Goal: Task Accomplishment & Management: Use online tool/utility

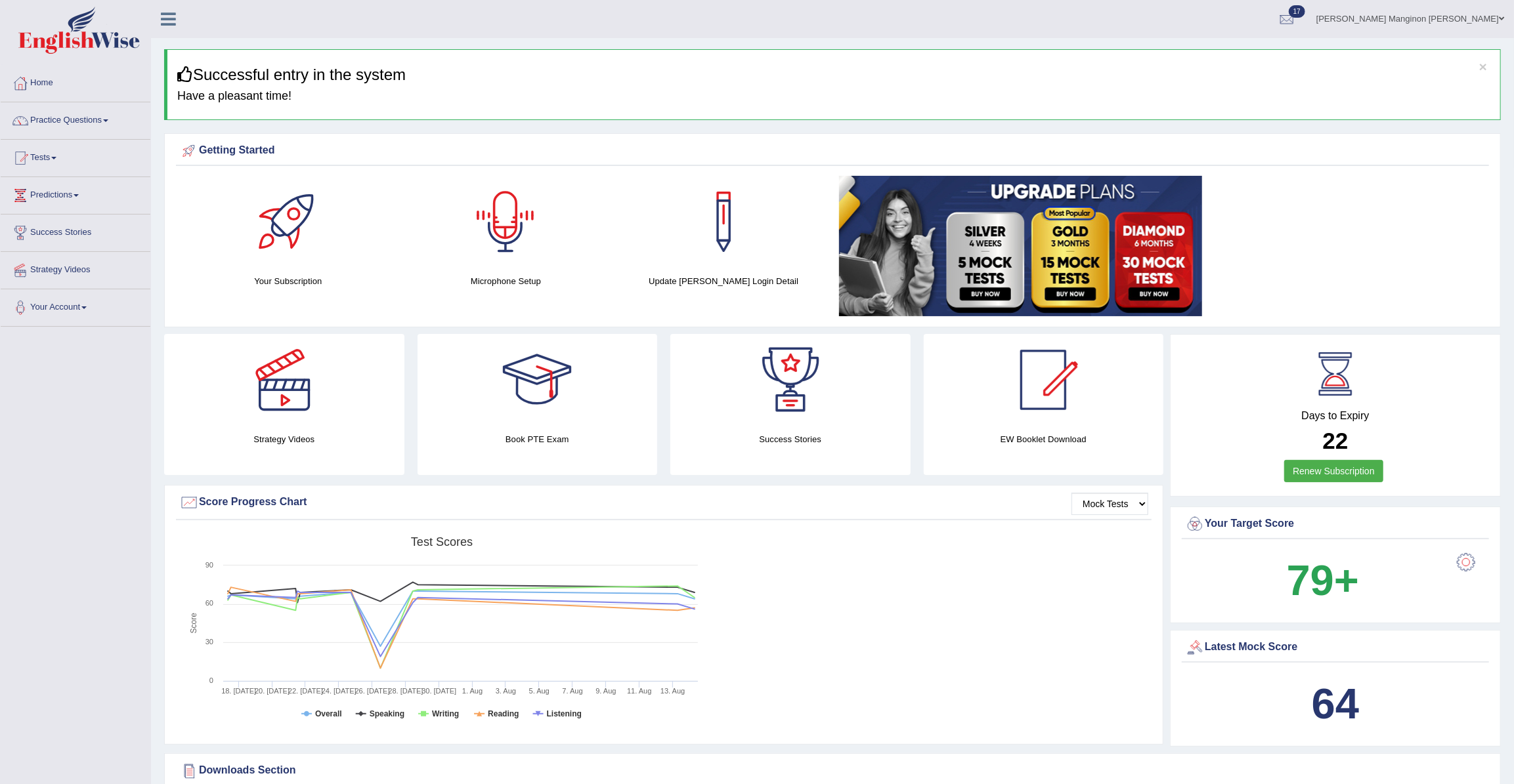
click at [505, 222] on div at bounding box center [505, 221] width 92 height 92
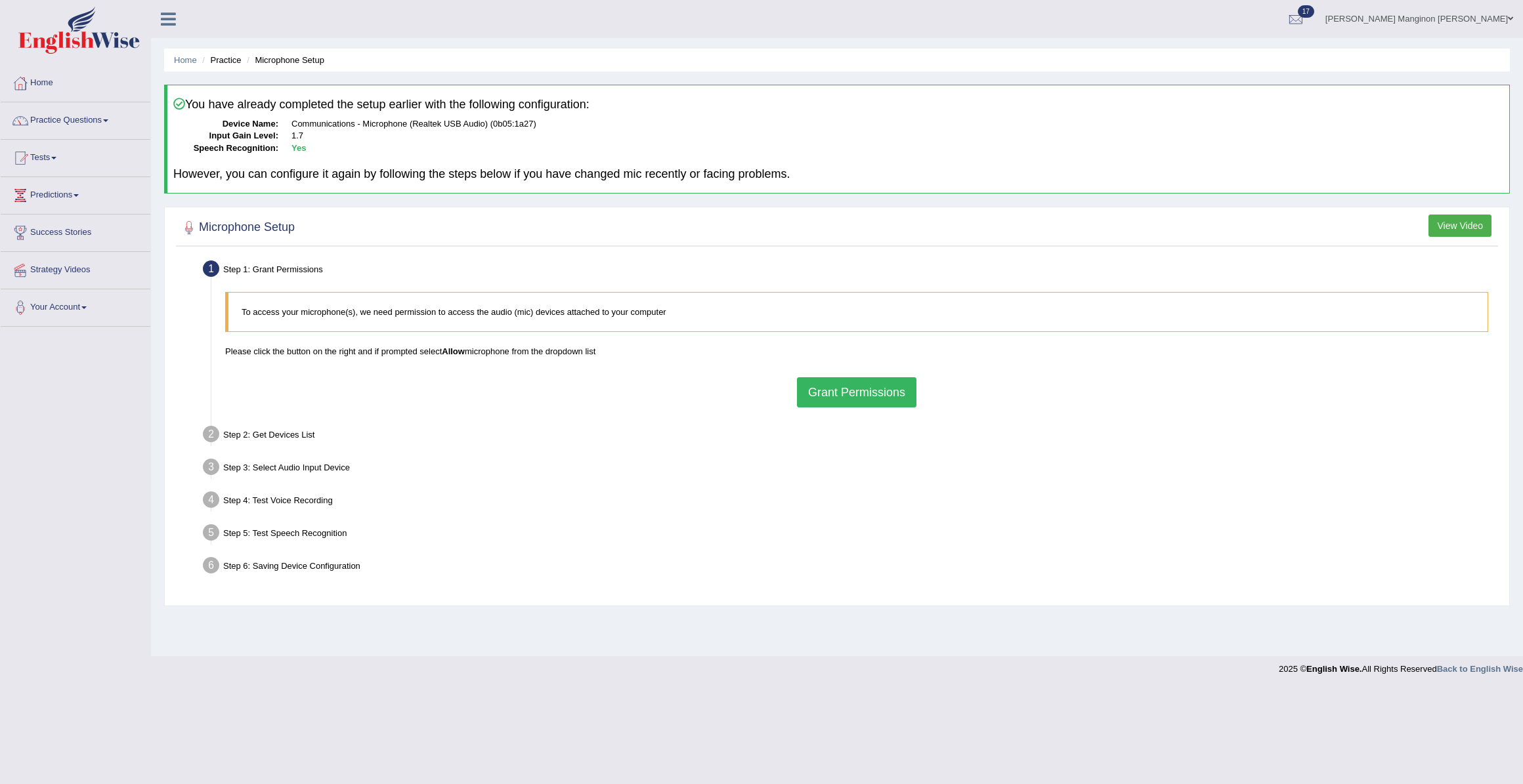
click at [880, 396] on button "Grant Permissions" at bounding box center [857, 393] width 120 height 30
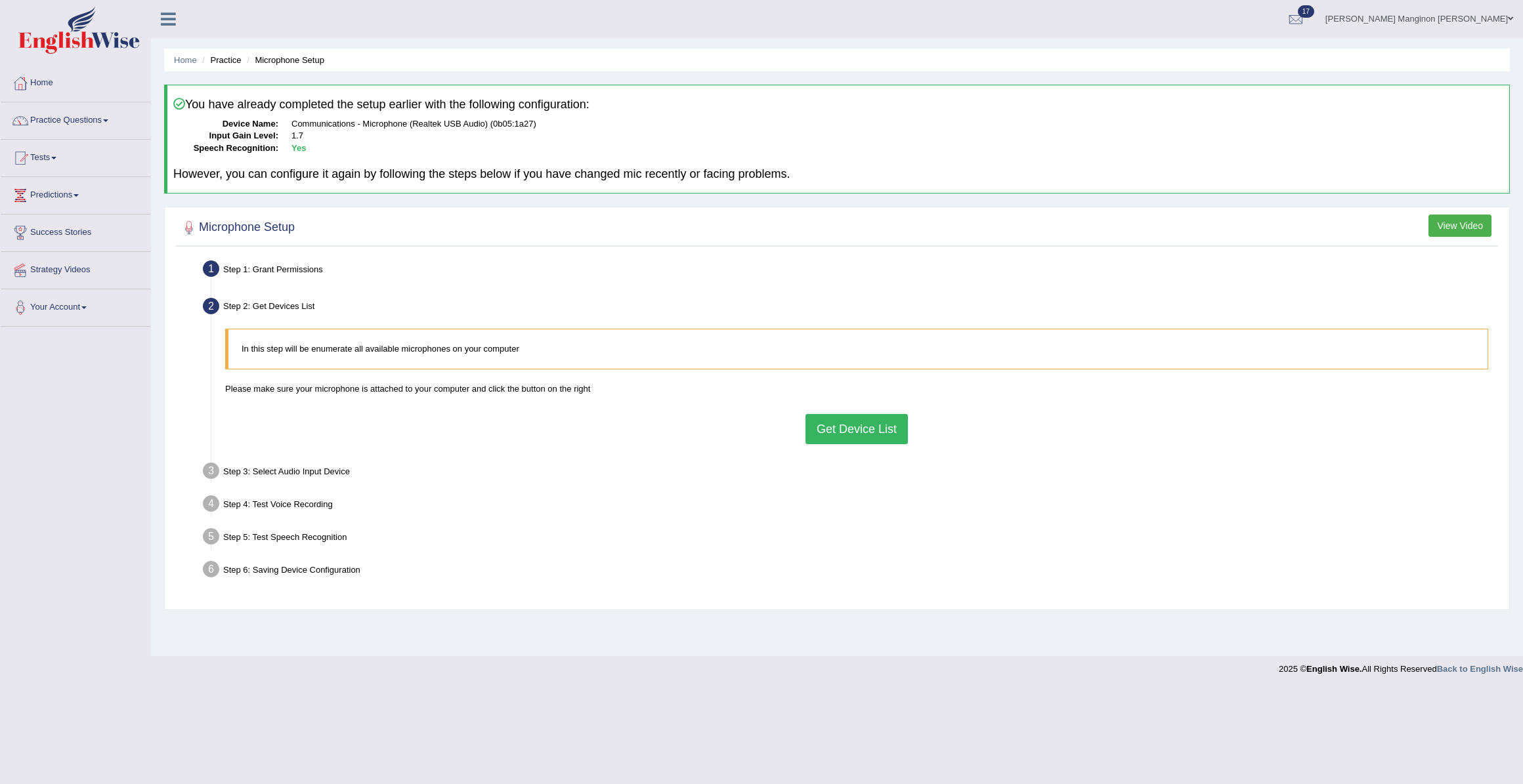
click at [838, 441] on button "Get Device List" at bounding box center [857, 429] width 103 height 30
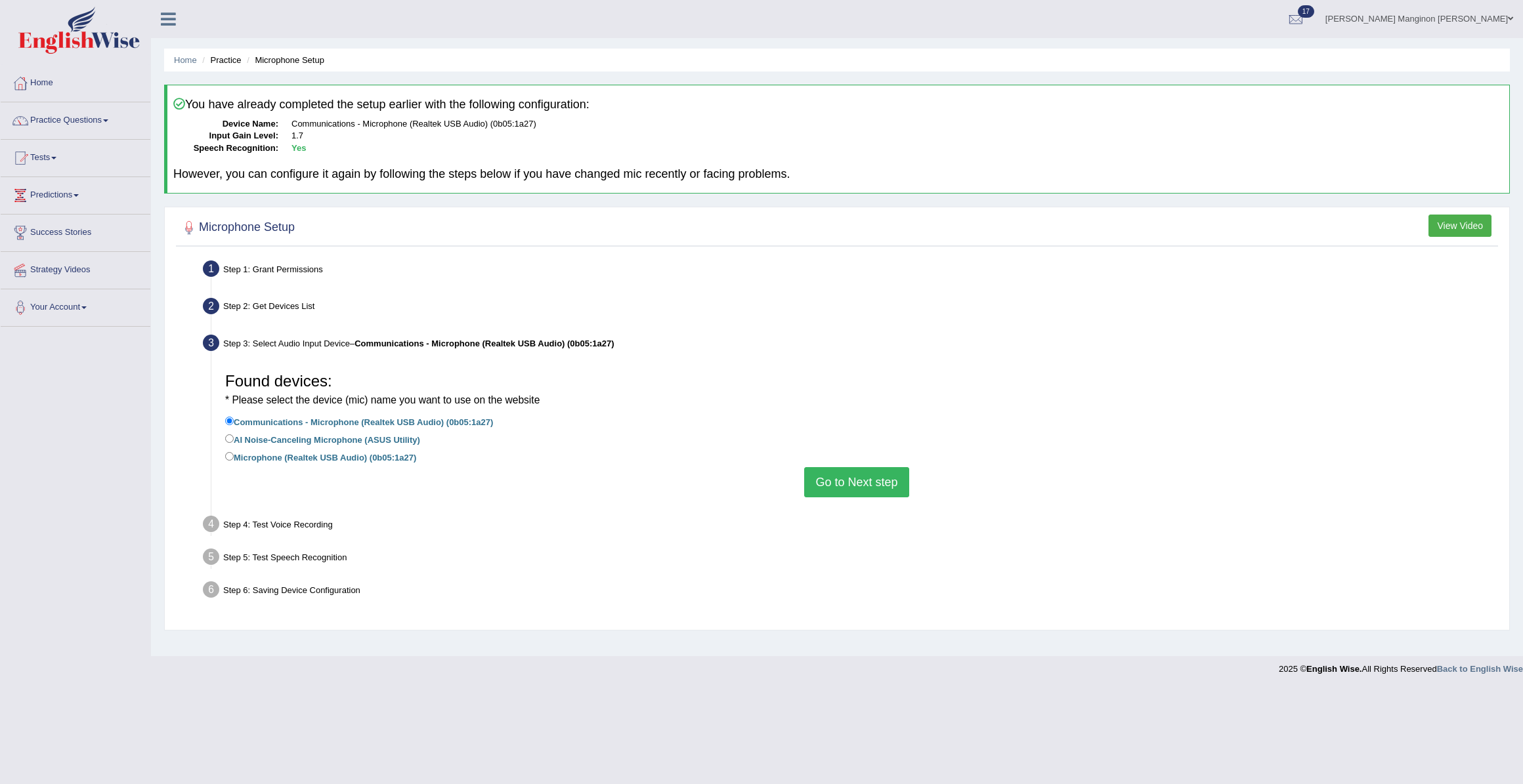
click at [875, 481] on button "Go to Next step" at bounding box center [857, 482] width 105 height 30
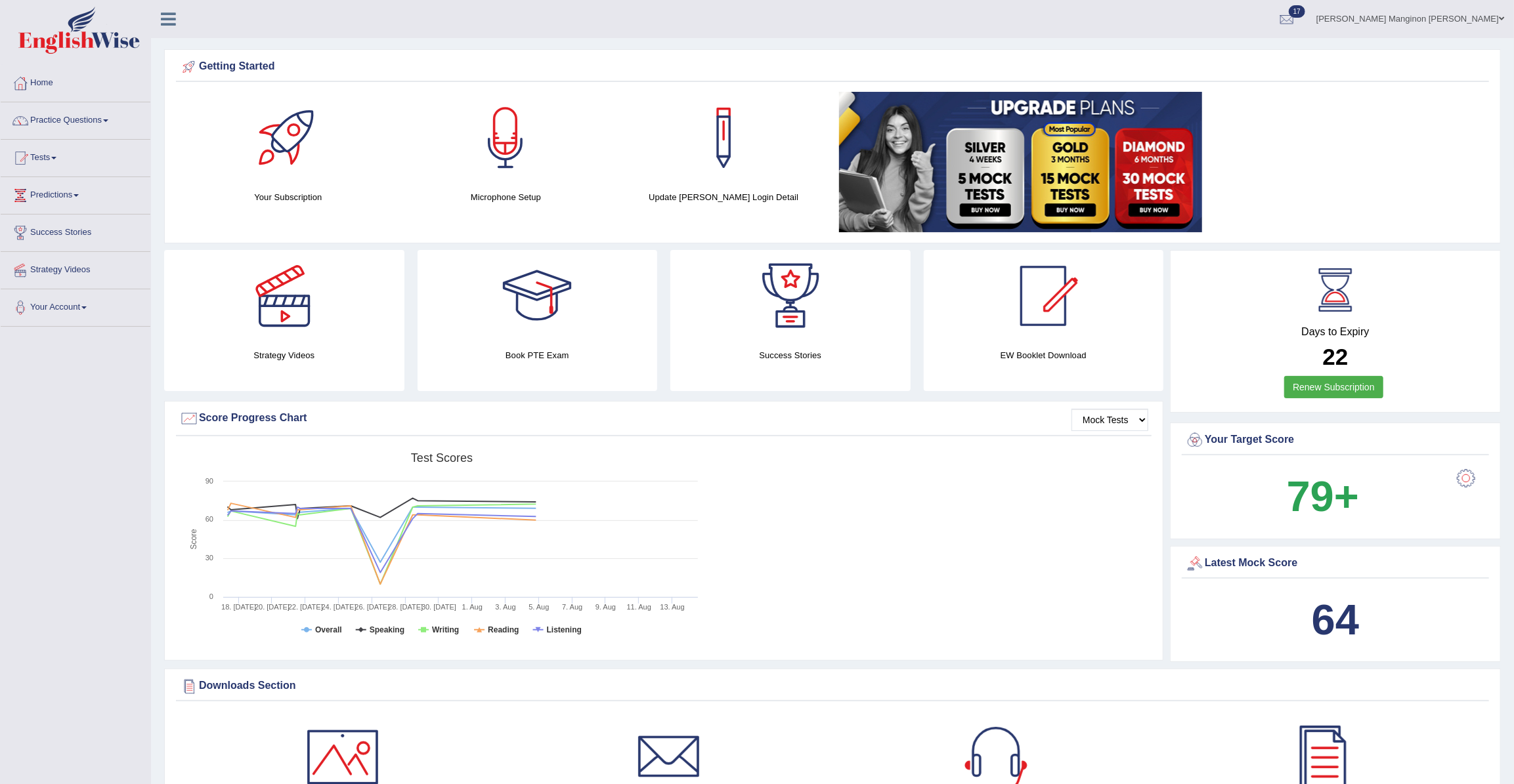
click at [550, 156] on div at bounding box center [505, 138] width 92 height 92
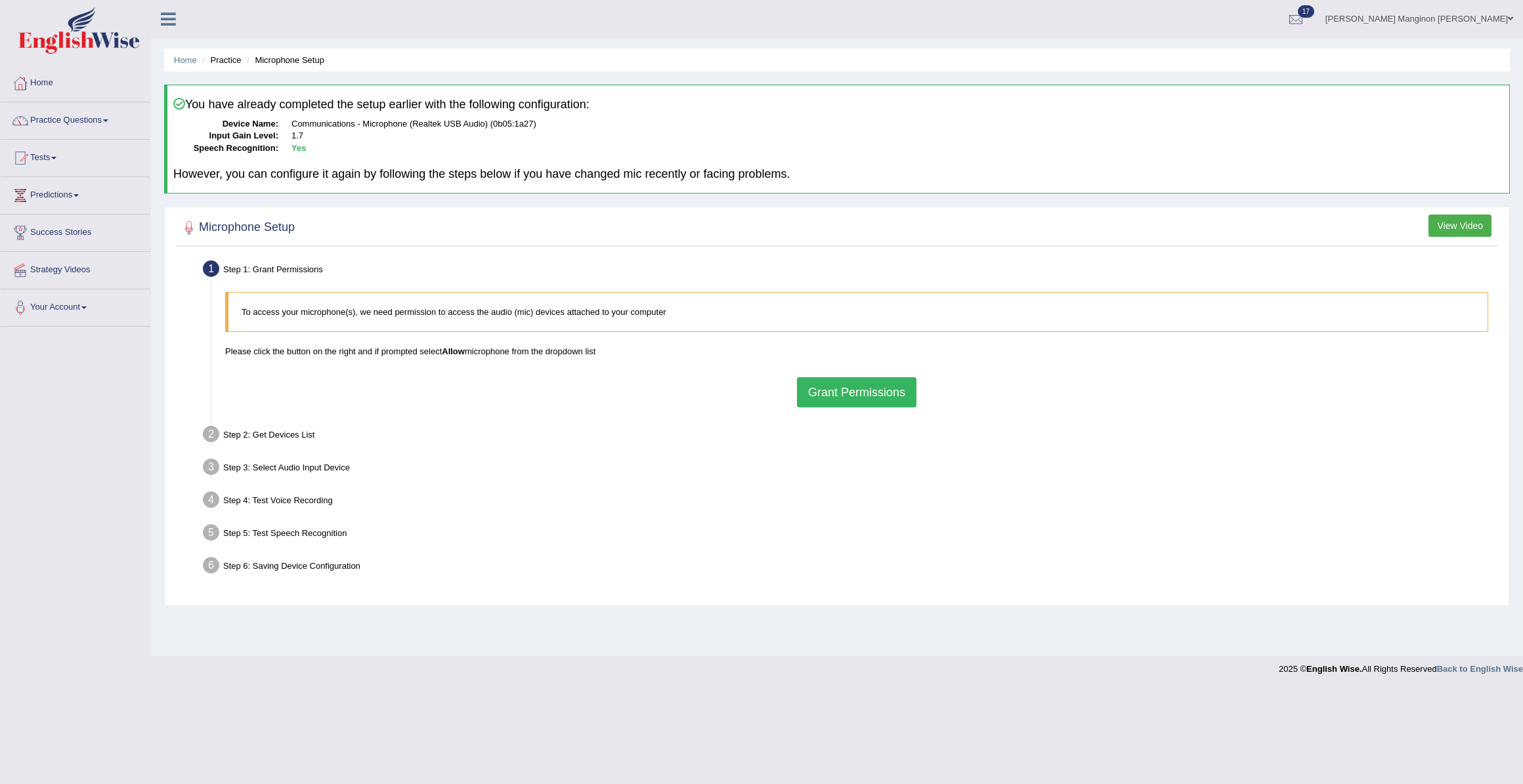
click at [815, 391] on button "Grant Permissions" at bounding box center [857, 393] width 120 height 30
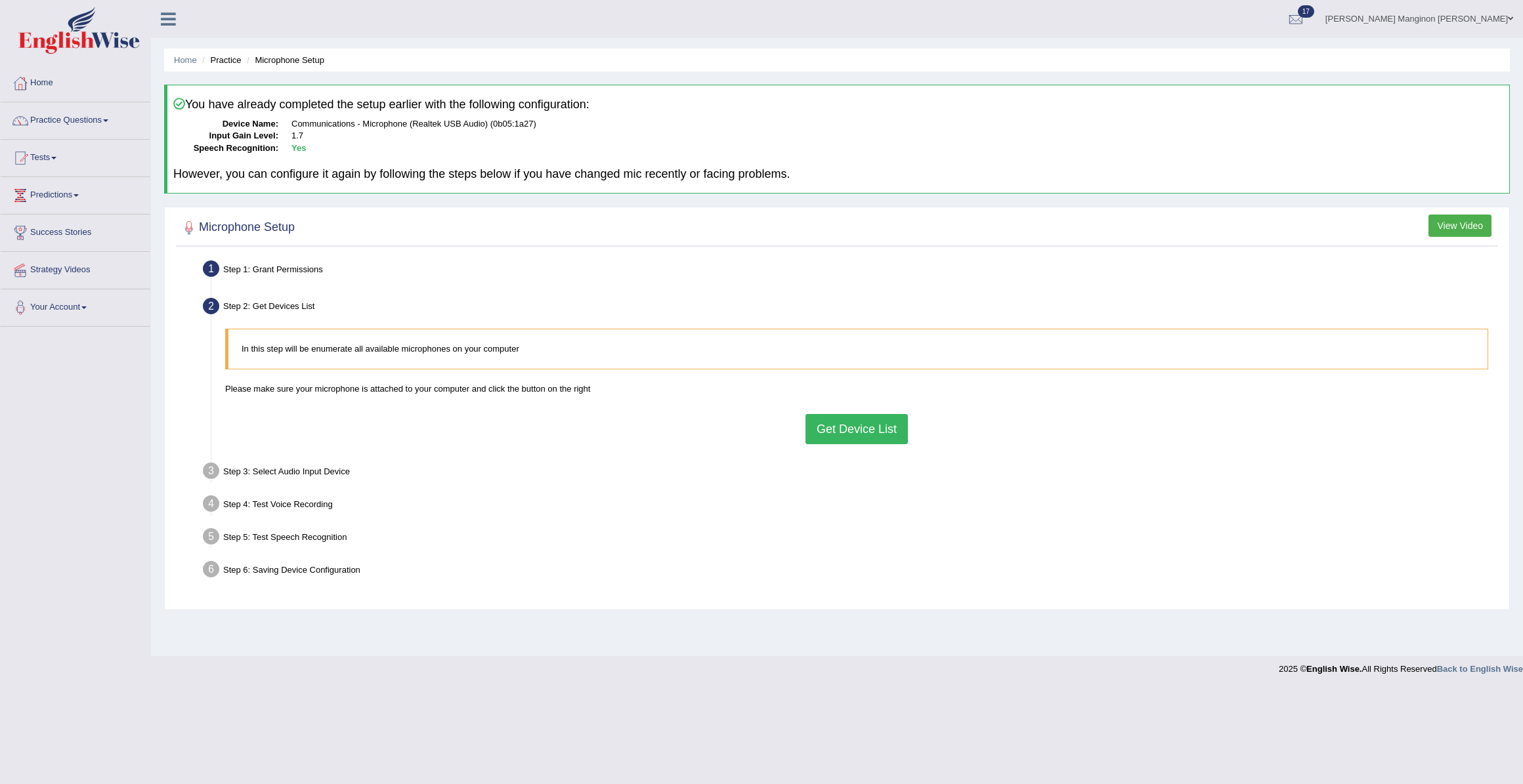
click at [829, 433] on button "Get Device List" at bounding box center [857, 429] width 103 height 30
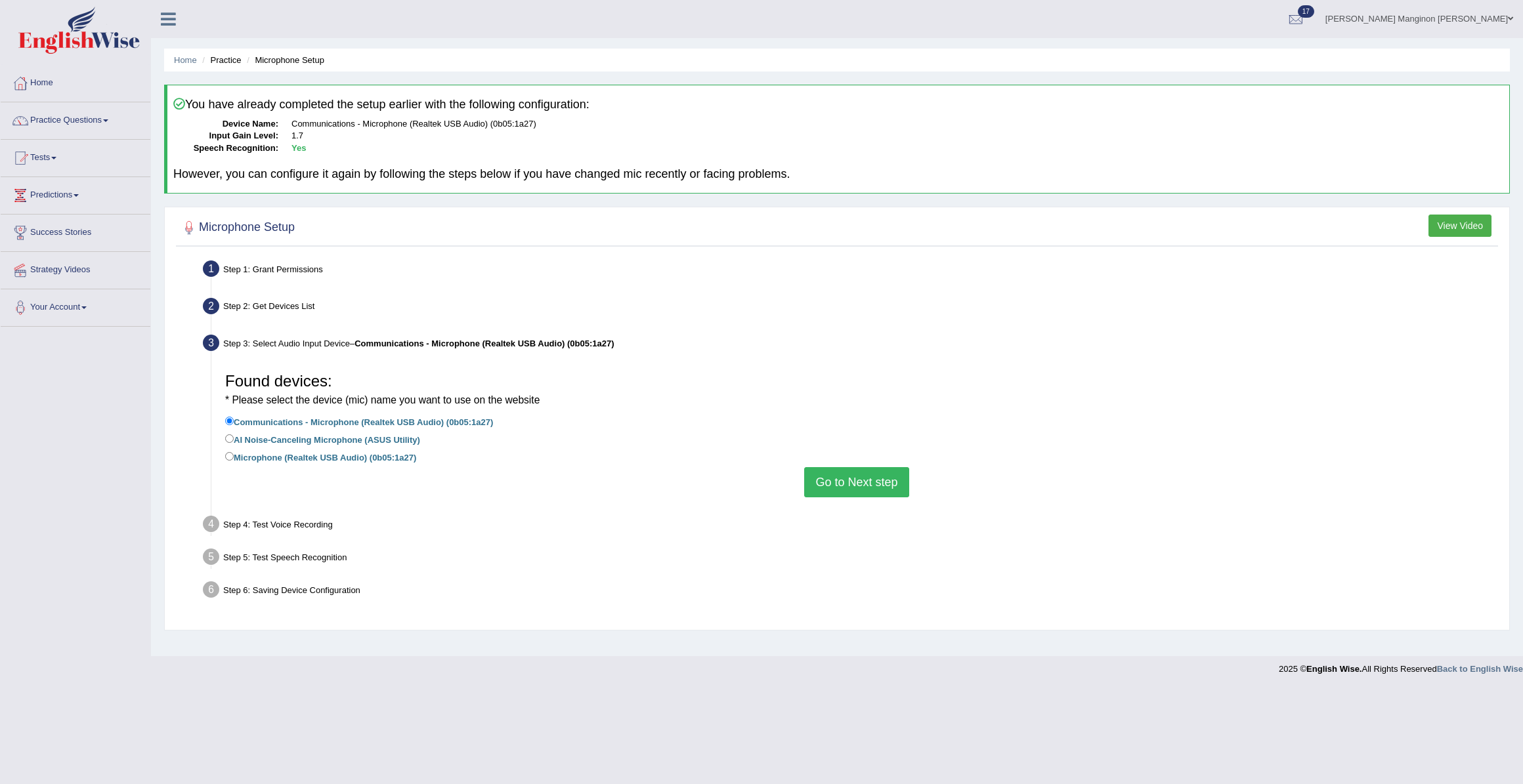
click at [858, 476] on button "Go to Next step" at bounding box center [857, 482] width 105 height 30
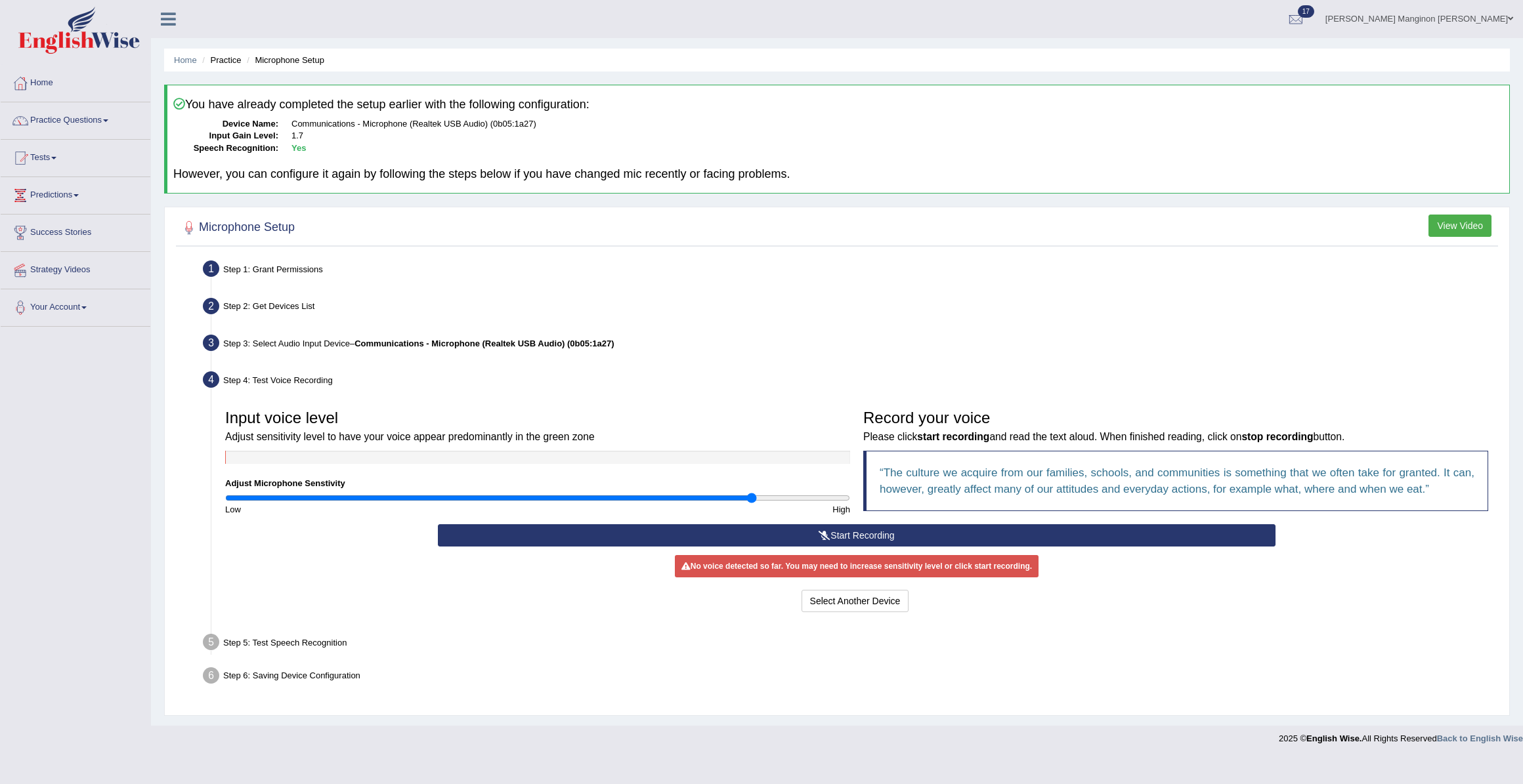
click at [779, 539] on button "Start Recording" at bounding box center [857, 535] width 838 height 22
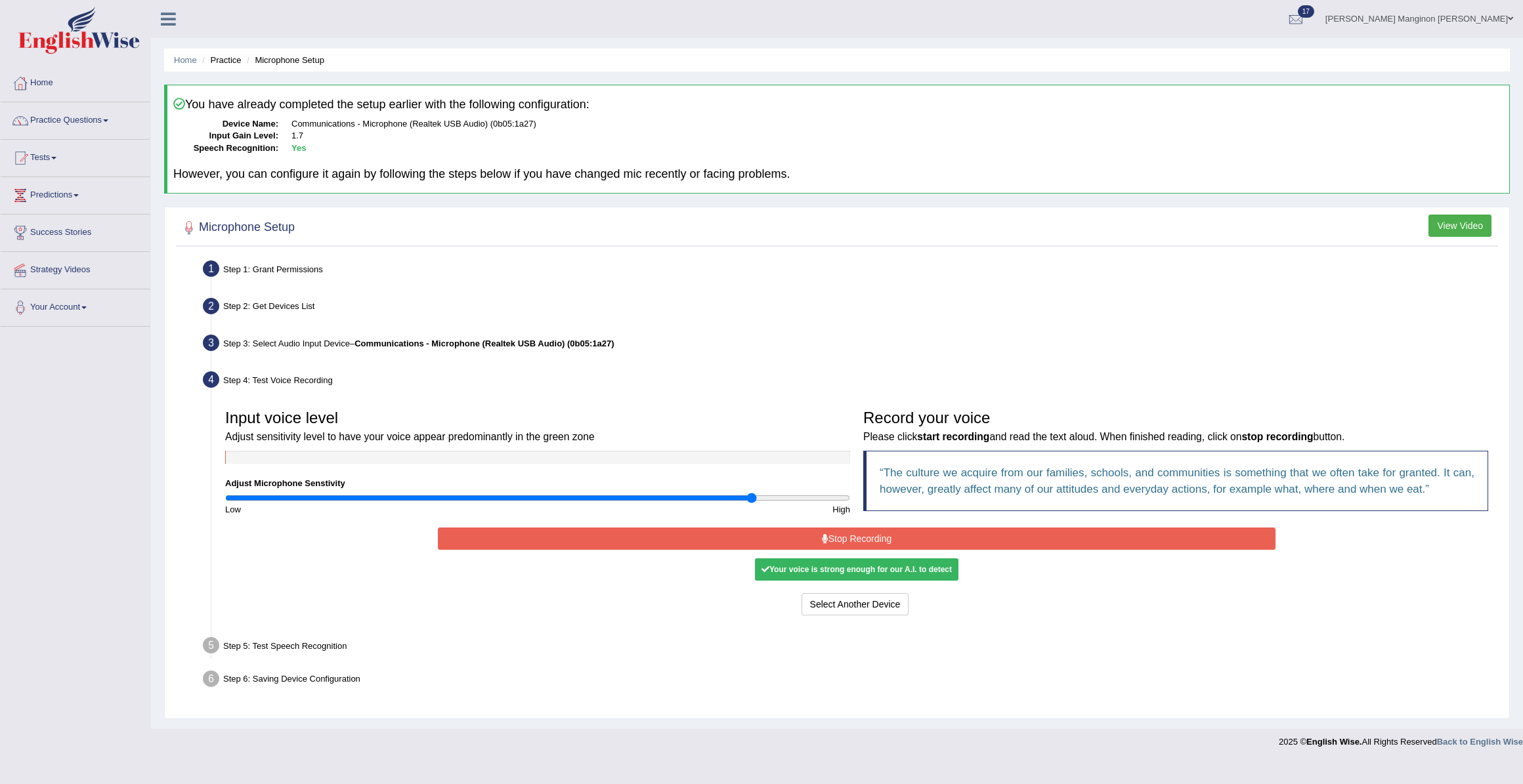
click at [802, 538] on button "Stop Recording" at bounding box center [857, 538] width 838 height 22
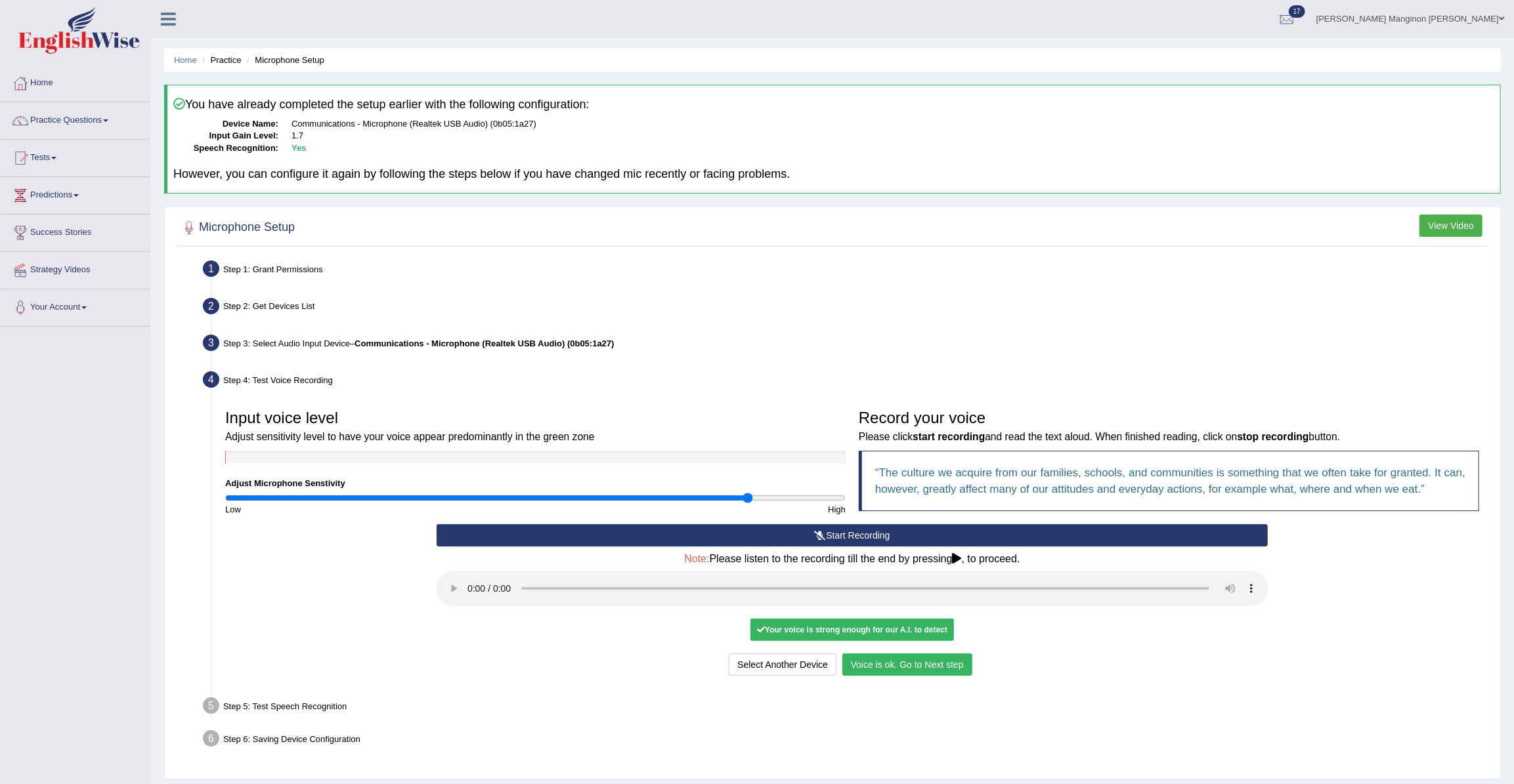
click at [1199, 657] on div "Select Another Device Voice is ok. Go to Next step" at bounding box center [852, 666] width 832 height 26
click at [878, 662] on button "Voice is ok. Go to Next step" at bounding box center [907, 664] width 130 height 22
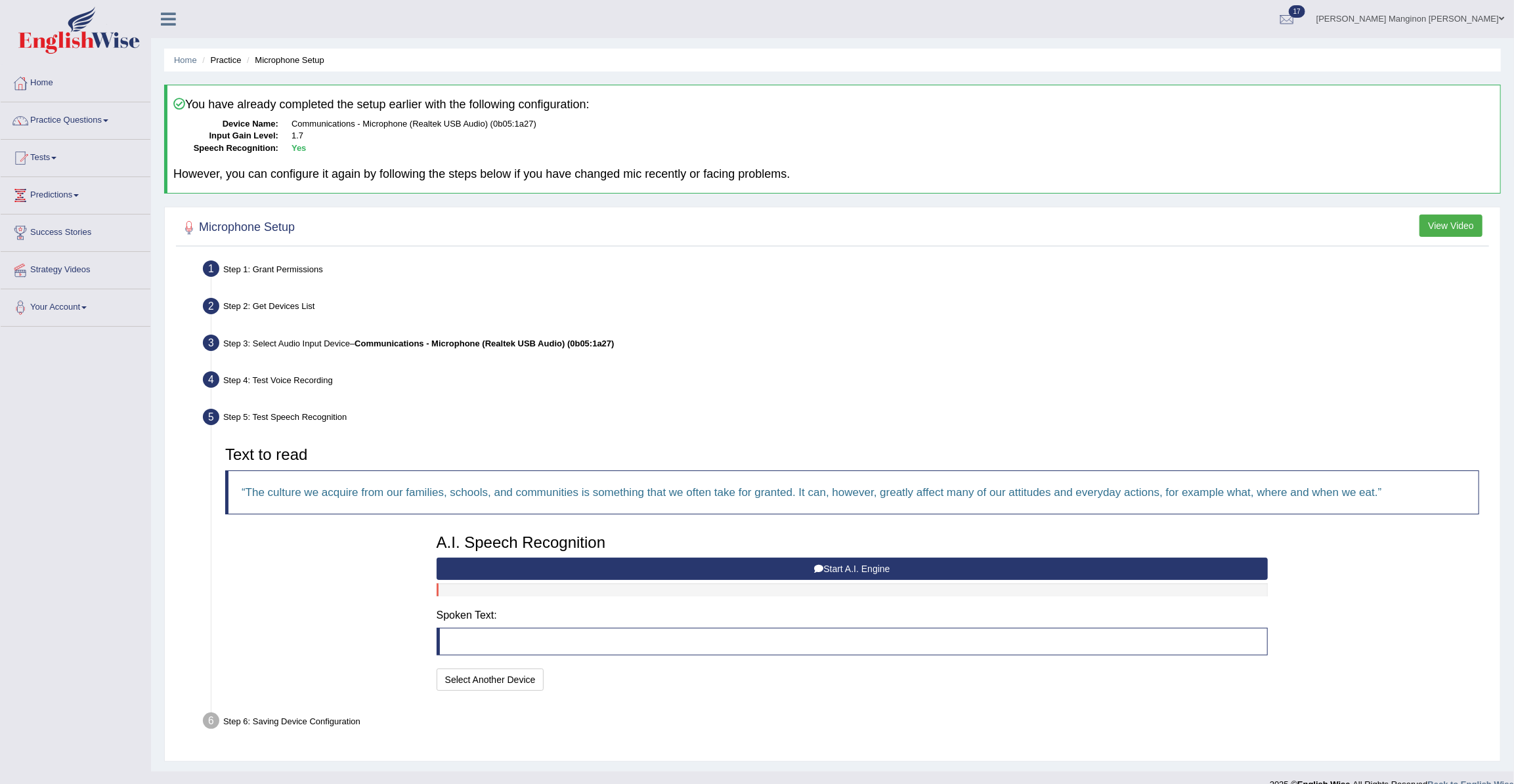
click at [837, 570] on button "Start A.I. Engine" at bounding box center [852, 568] width 832 height 22
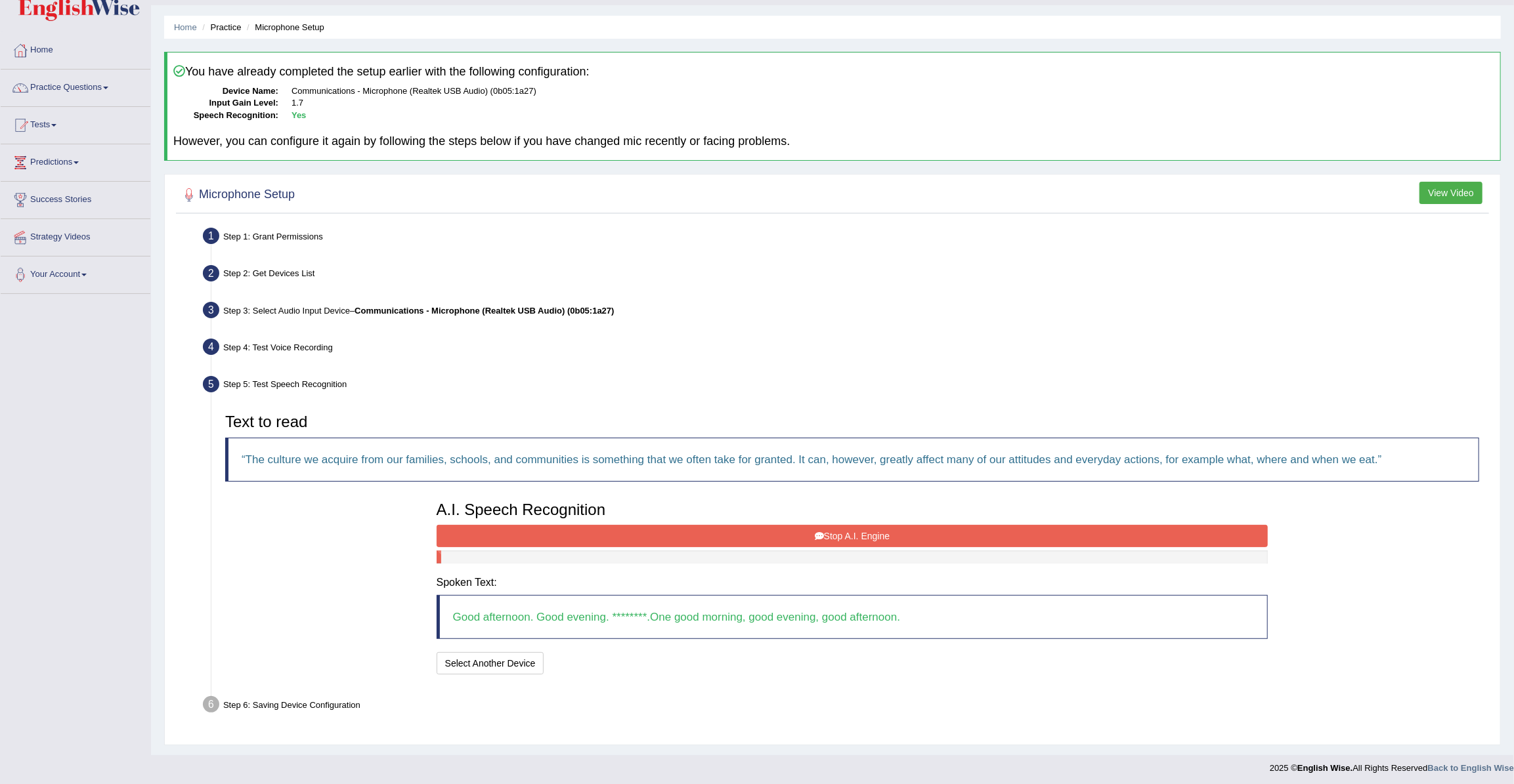
scroll to position [35, 0]
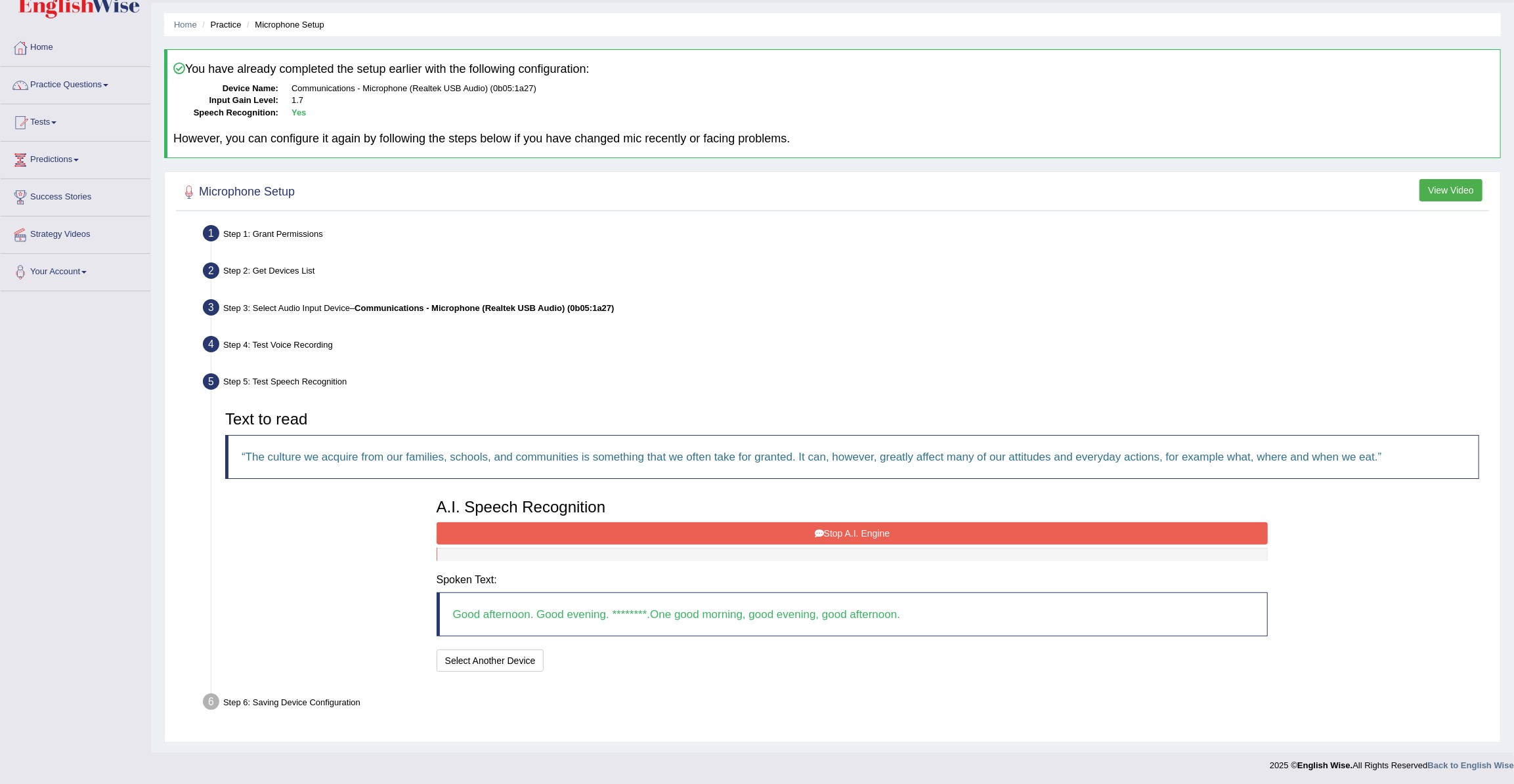
click at [723, 537] on button "Stop A.I. Engine" at bounding box center [852, 533] width 832 height 22
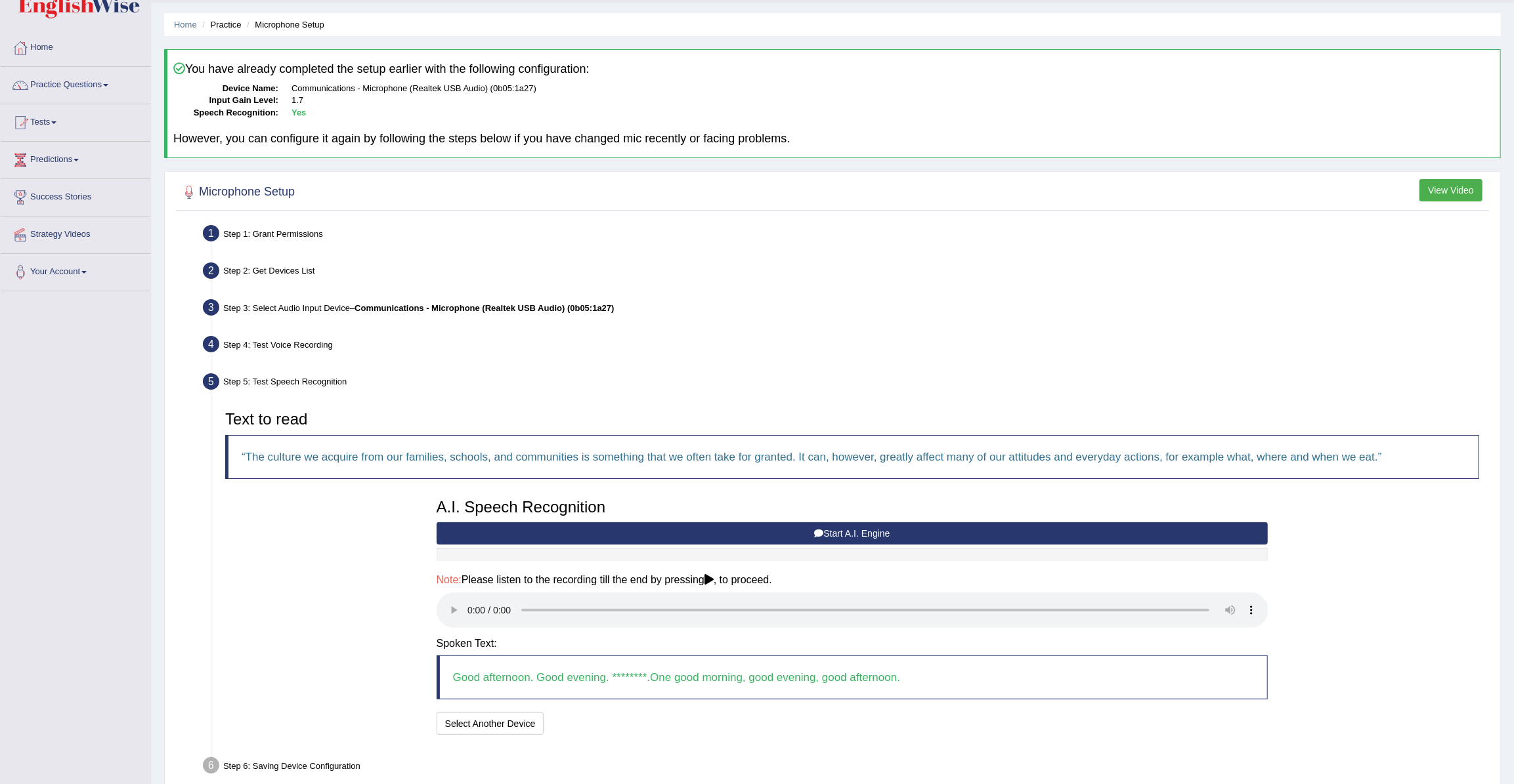
click at [796, 533] on button "Start A.I. Engine" at bounding box center [852, 533] width 832 height 22
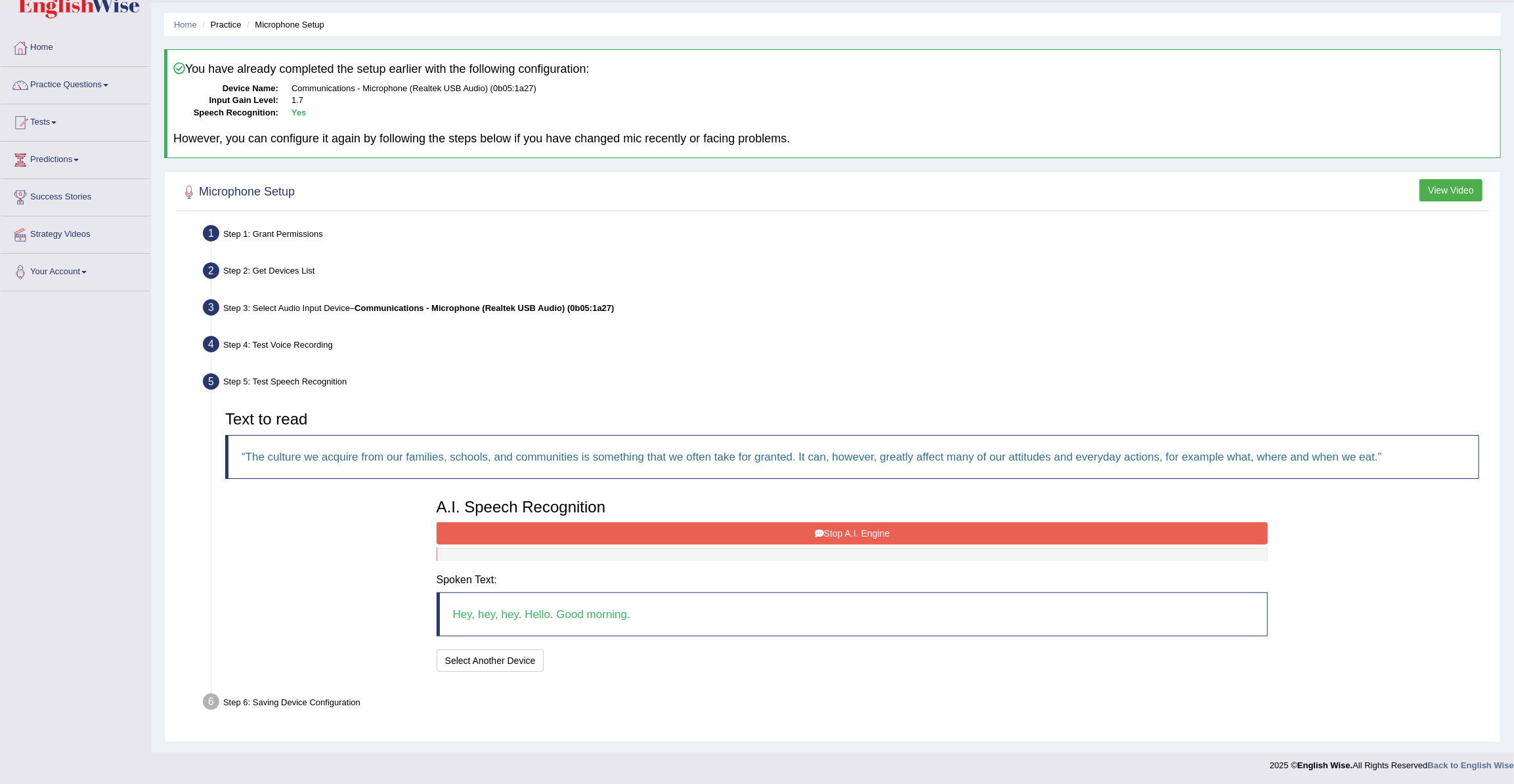
click at [606, 533] on button "Stop A.I. Engine" at bounding box center [852, 533] width 832 height 22
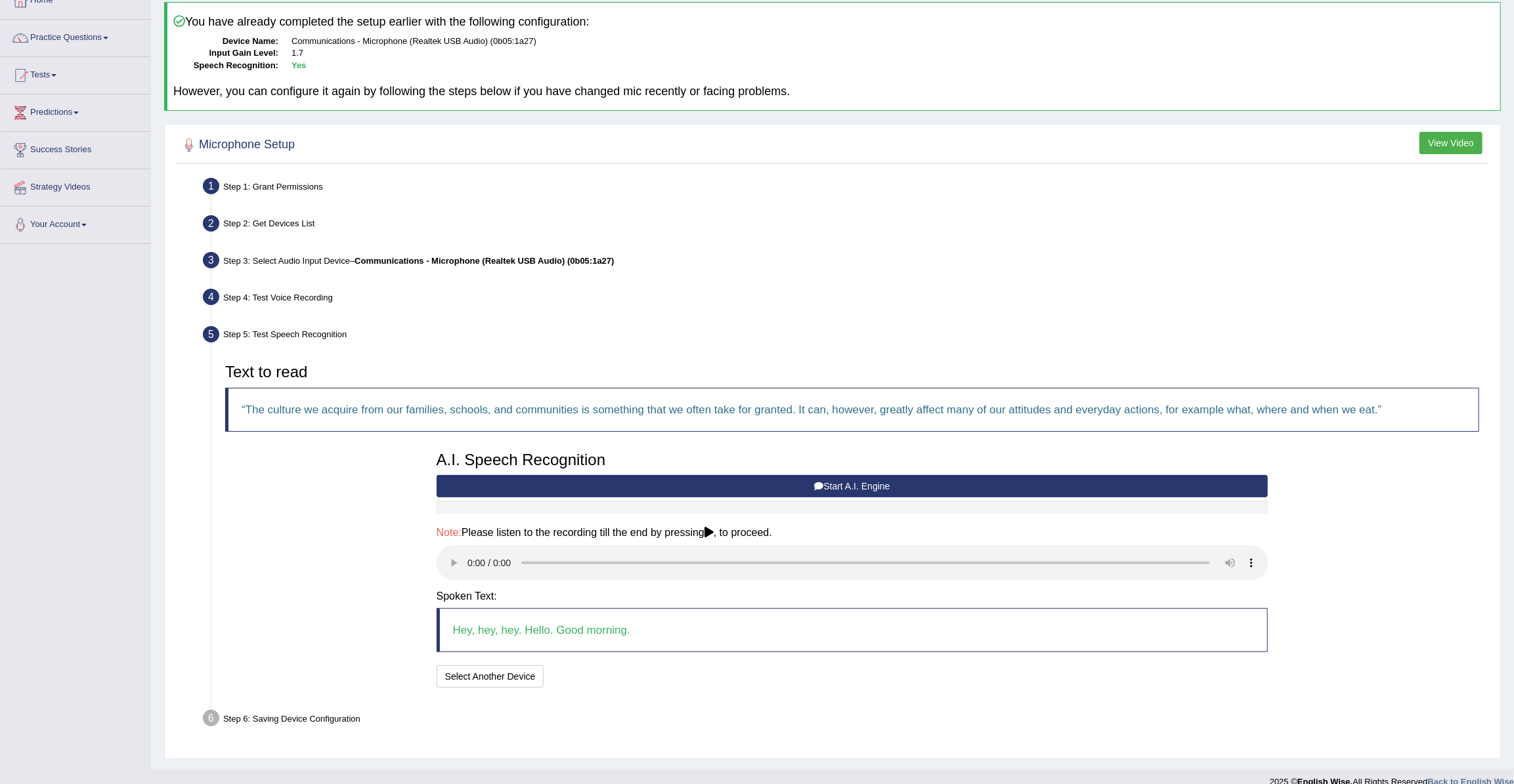
scroll to position [99, 0]
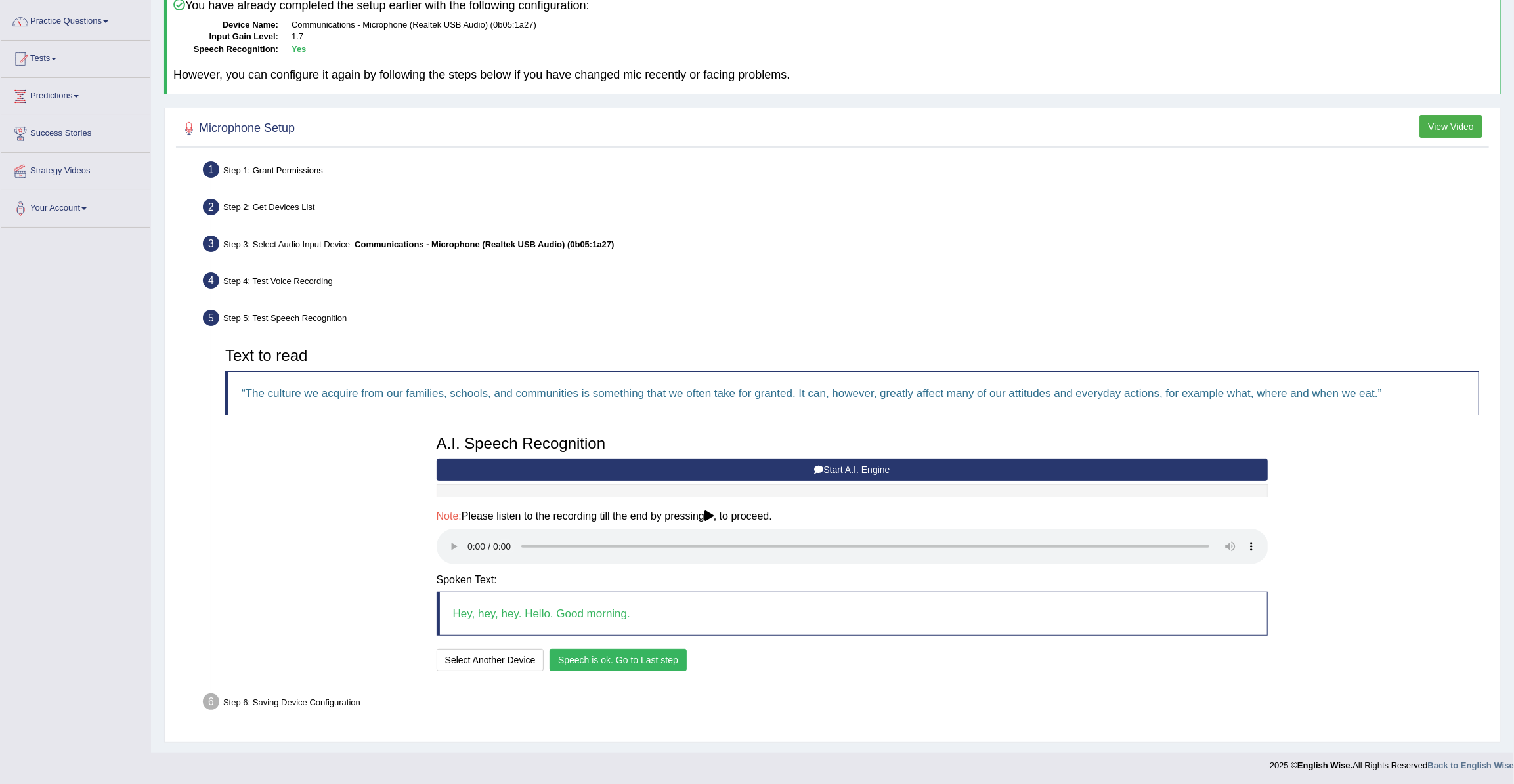
click at [625, 661] on button "Speech is ok. Go to Last step" at bounding box center [617, 660] width 137 height 22
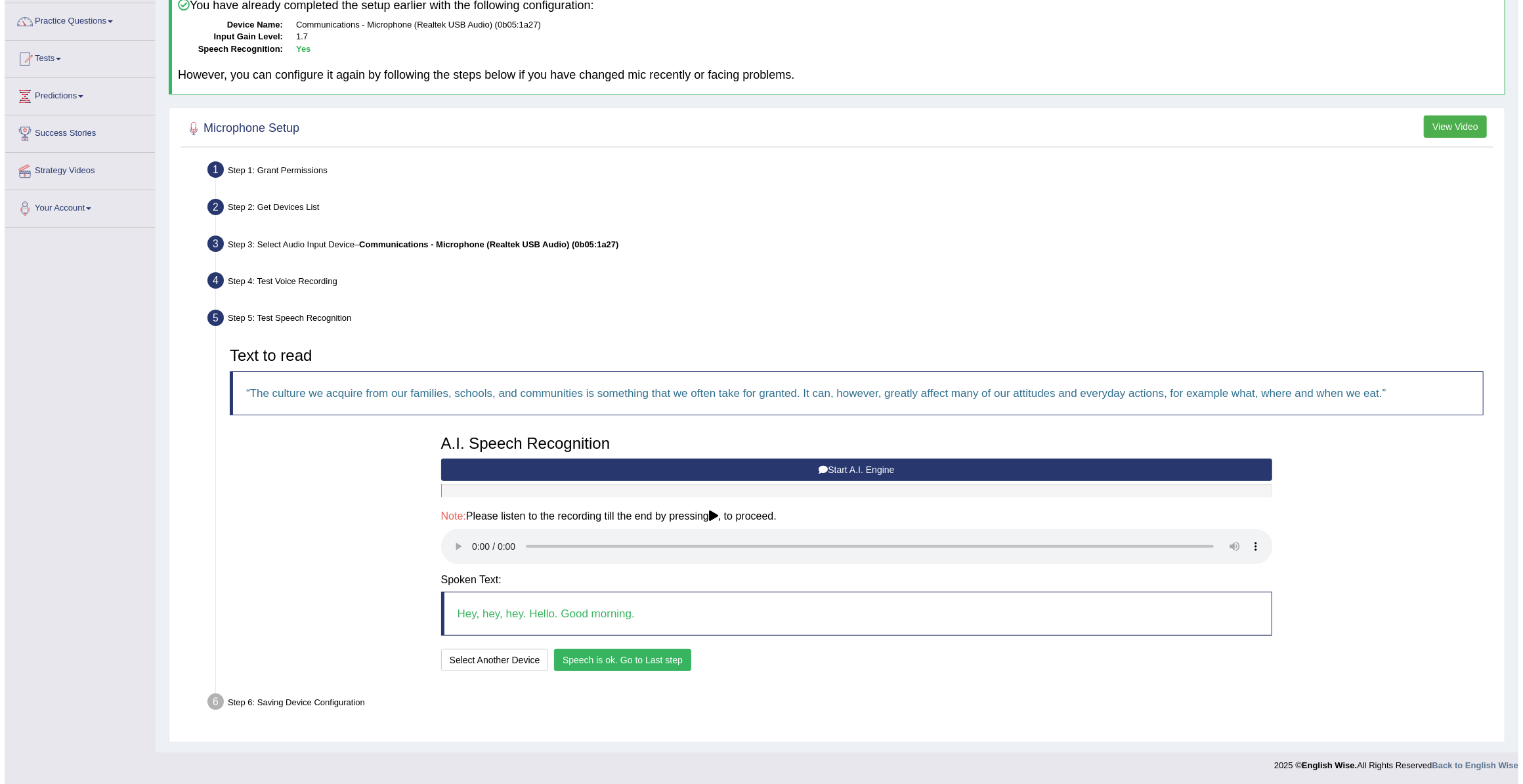
scroll to position [0, 0]
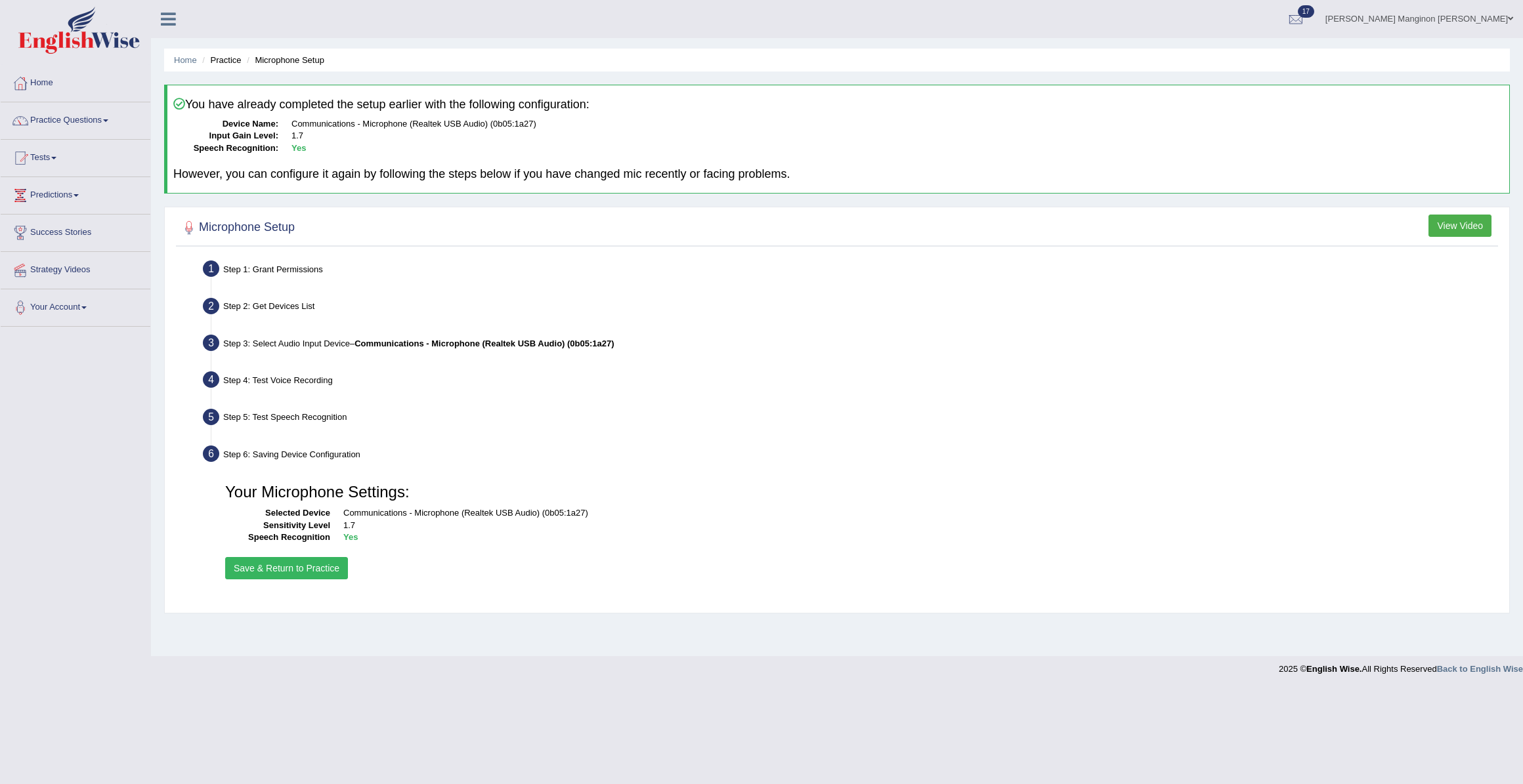
click at [321, 578] on button "Save & Return to Practice" at bounding box center [286, 568] width 123 height 22
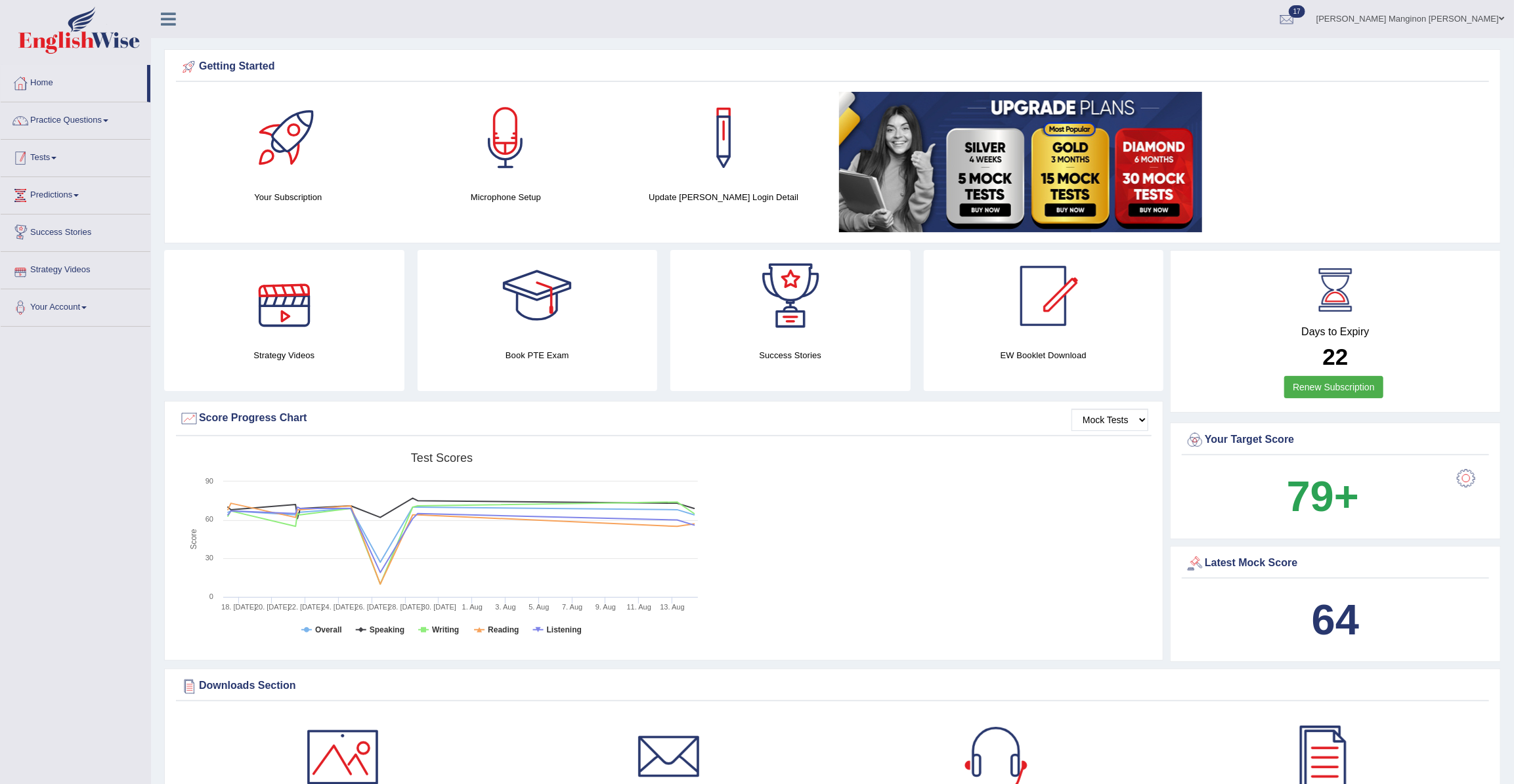
click at [49, 162] on link "Tests" at bounding box center [75, 156] width 150 height 33
click at [56, 214] on link "Take Mock Test" at bounding box center [85, 211] width 123 height 24
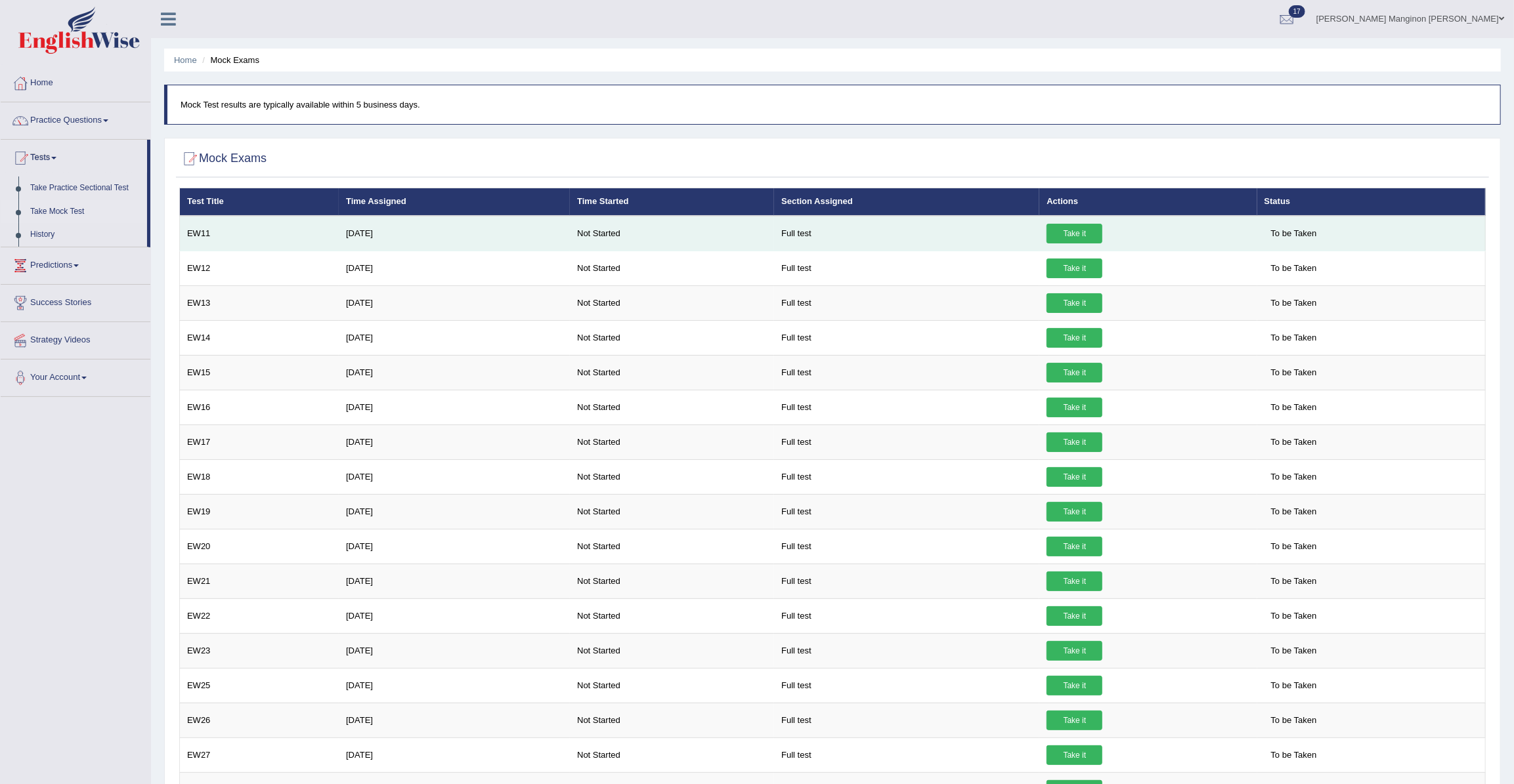
click at [1055, 236] on link "Take it" at bounding box center [1075, 233] width 56 height 19
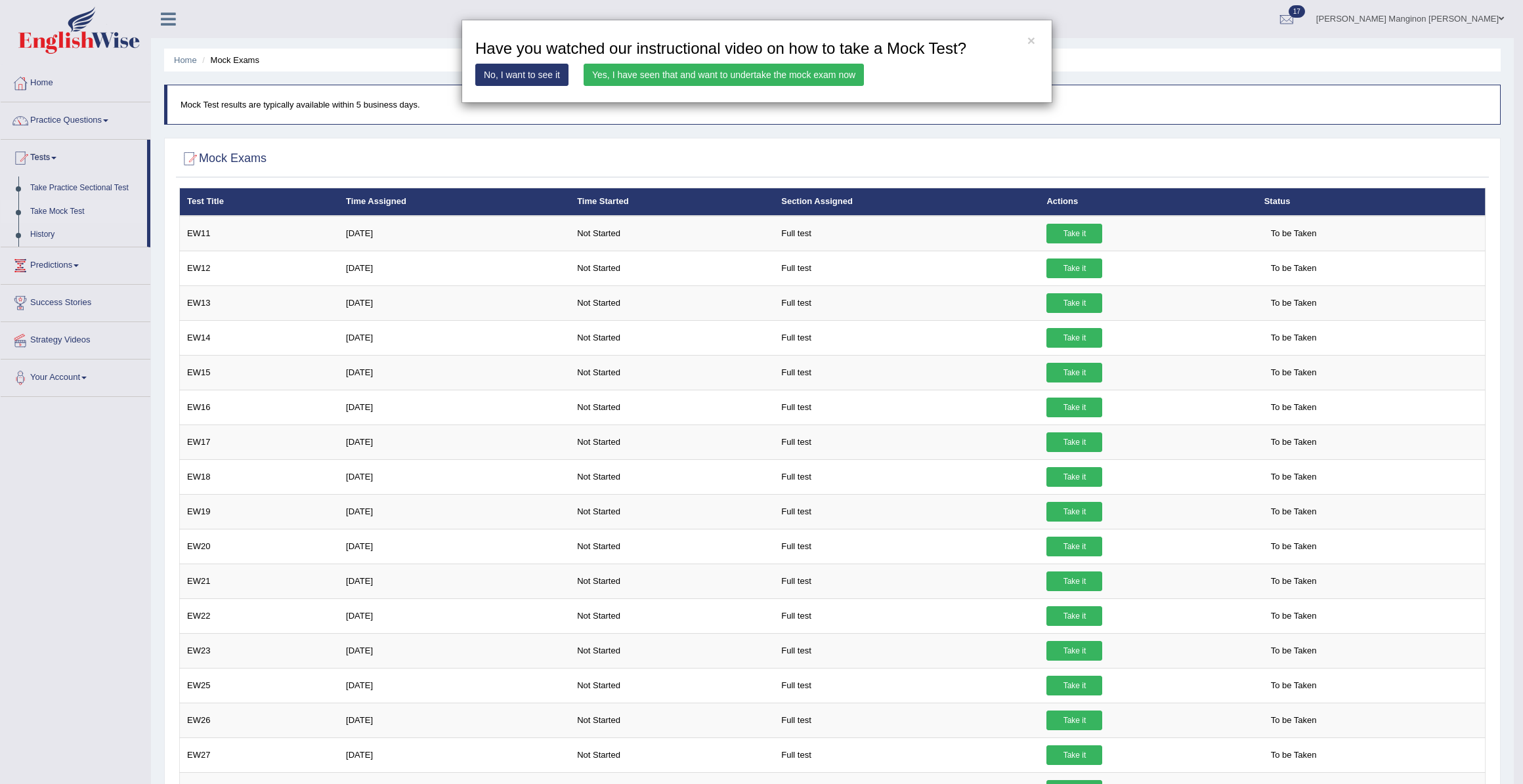
click at [775, 75] on link "Yes, I have seen that and want to undertake the mock exam now" at bounding box center [723, 75] width 280 height 22
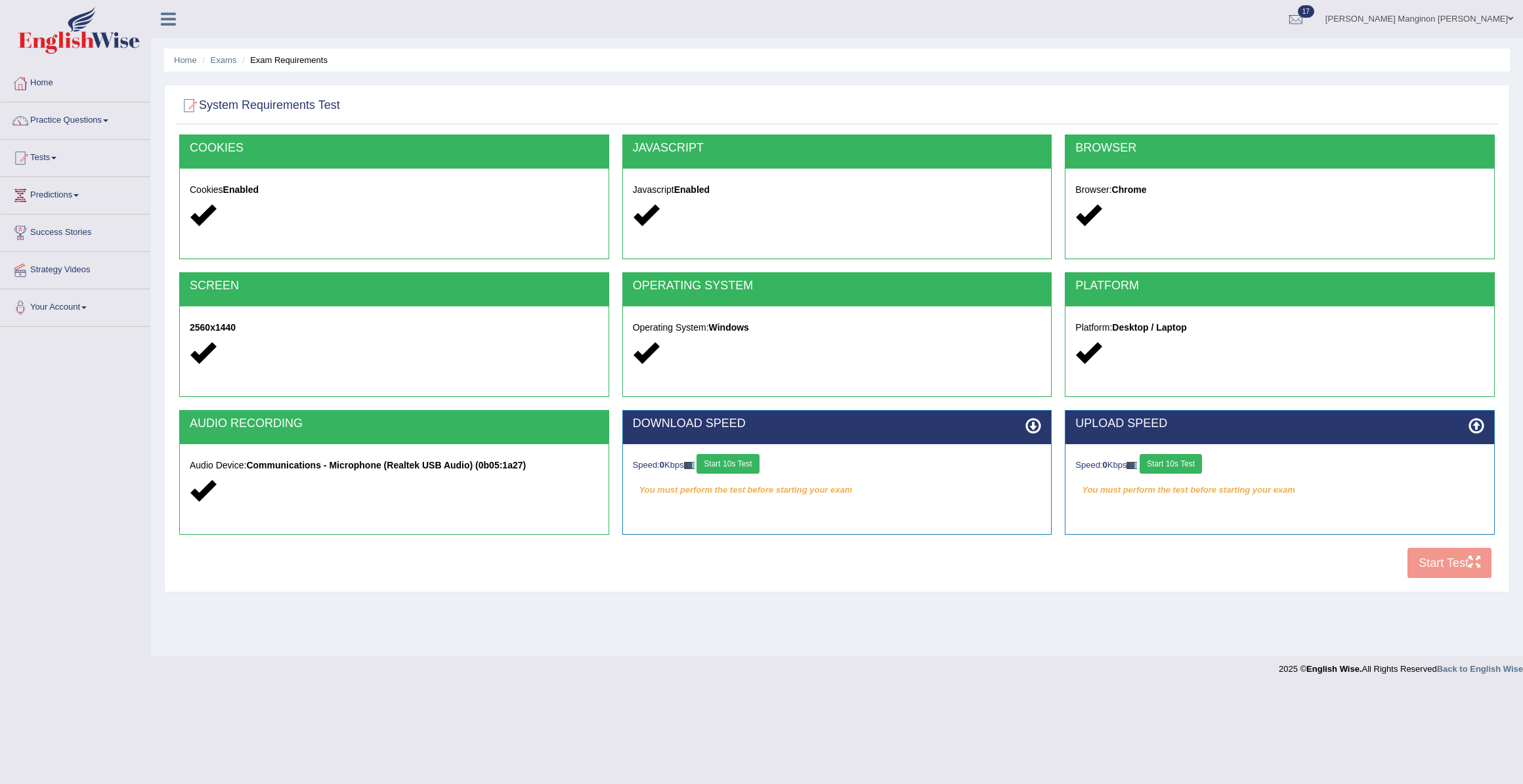
click at [741, 463] on button "Start 10s Test" at bounding box center [728, 464] width 62 height 19
click at [1175, 463] on button "Start 10s Test" at bounding box center [1171, 464] width 62 height 19
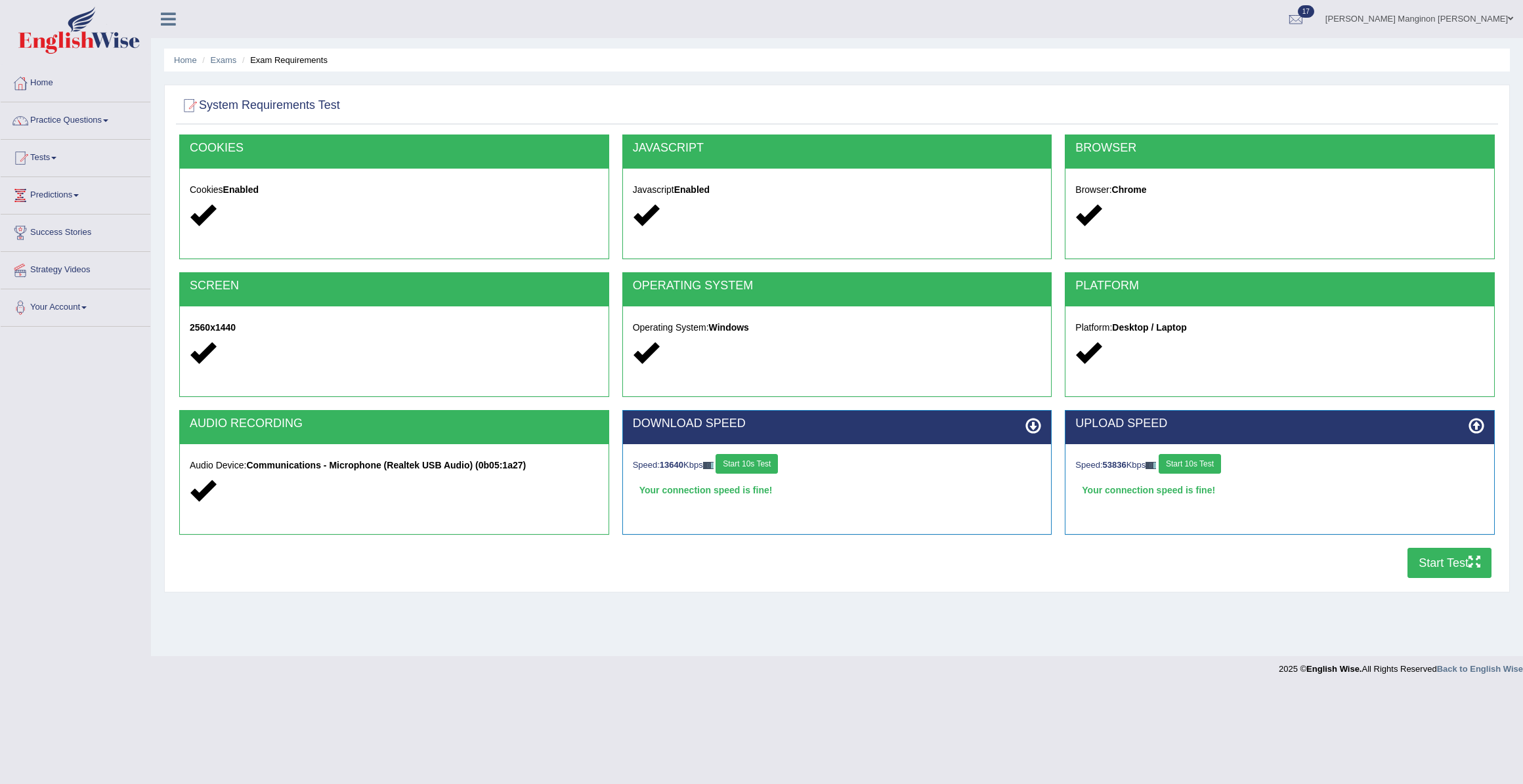
click at [1428, 555] on button "Start Test" at bounding box center [1449, 563] width 84 height 30
